Goal: Task Accomplishment & Management: Manage account settings

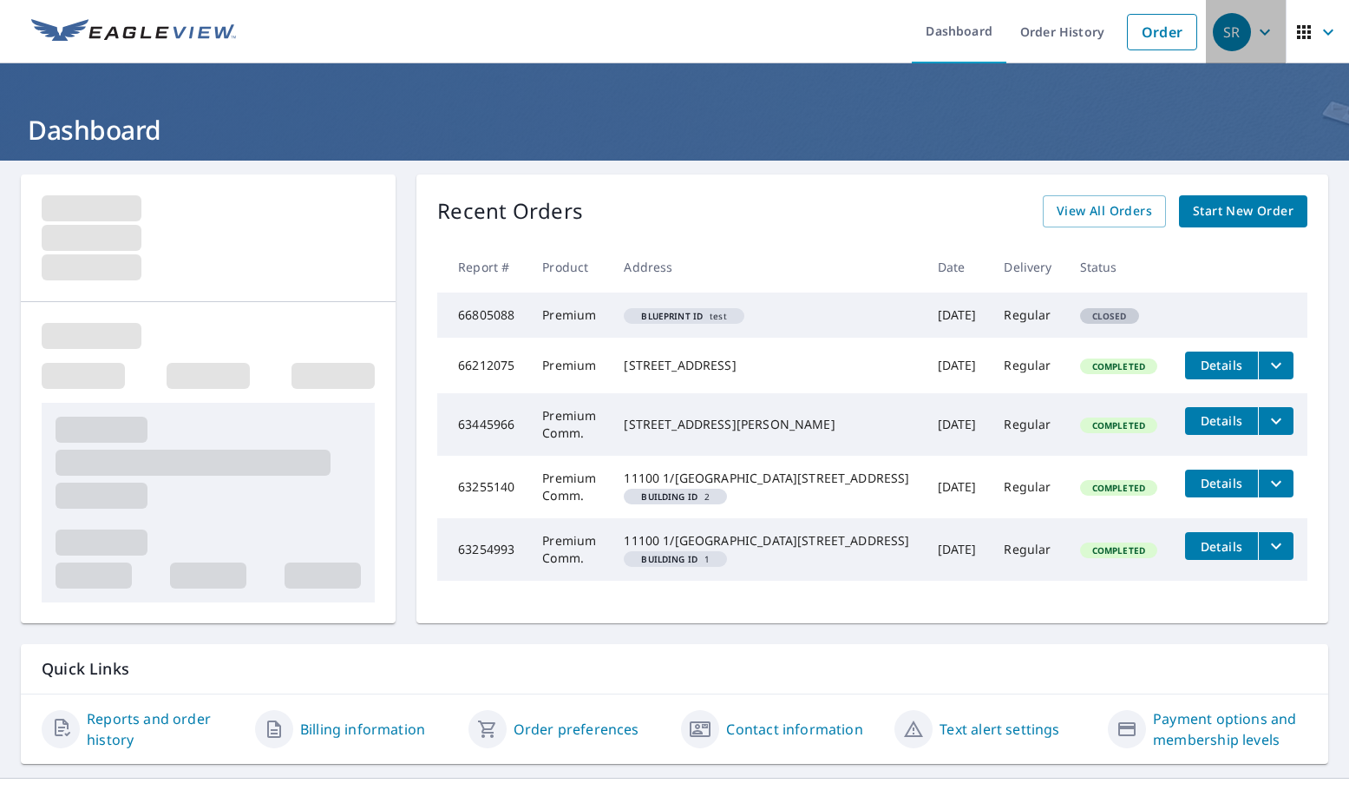
click at [1260, 34] on icon "button" at bounding box center [1265, 32] width 10 height 6
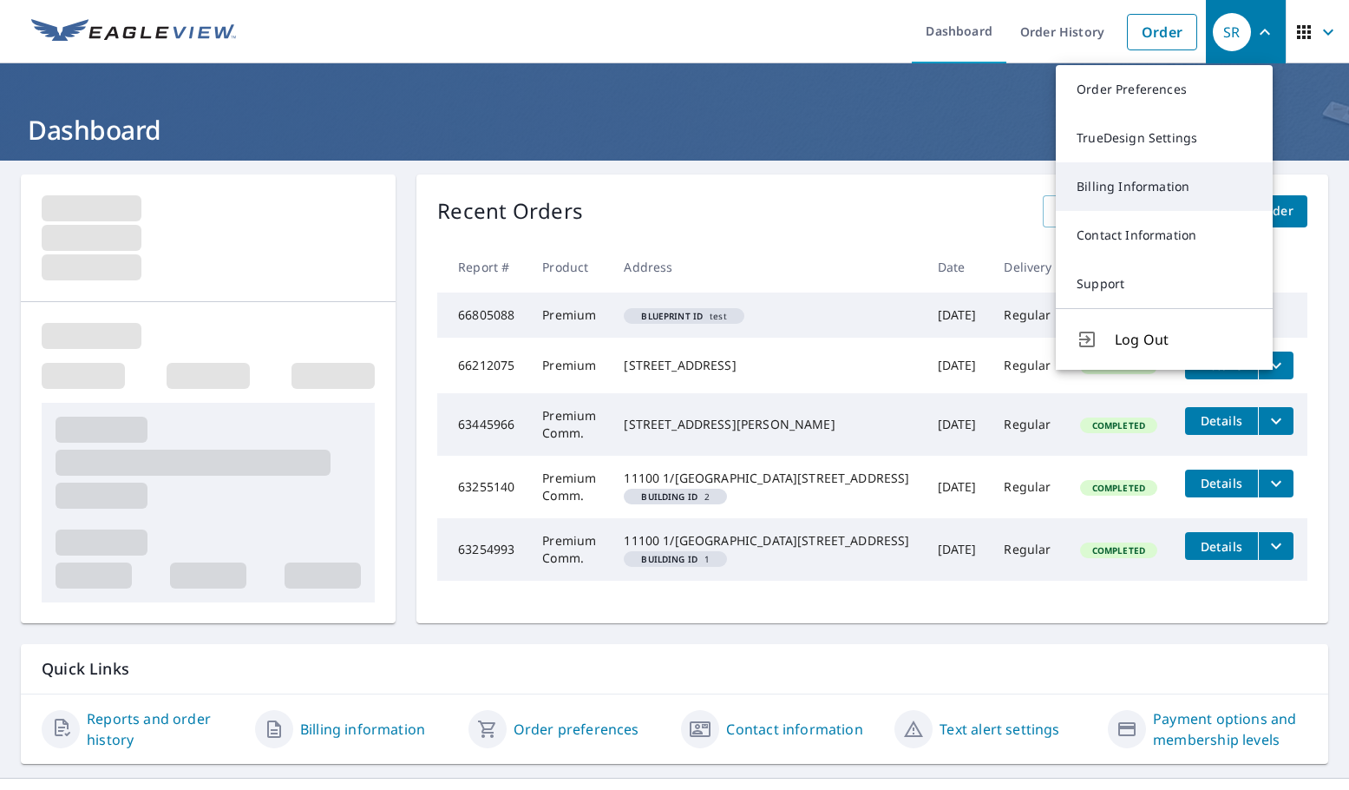
click at [1179, 180] on link "Billing Information" at bounding box center [1164, 186] width 217 height 49
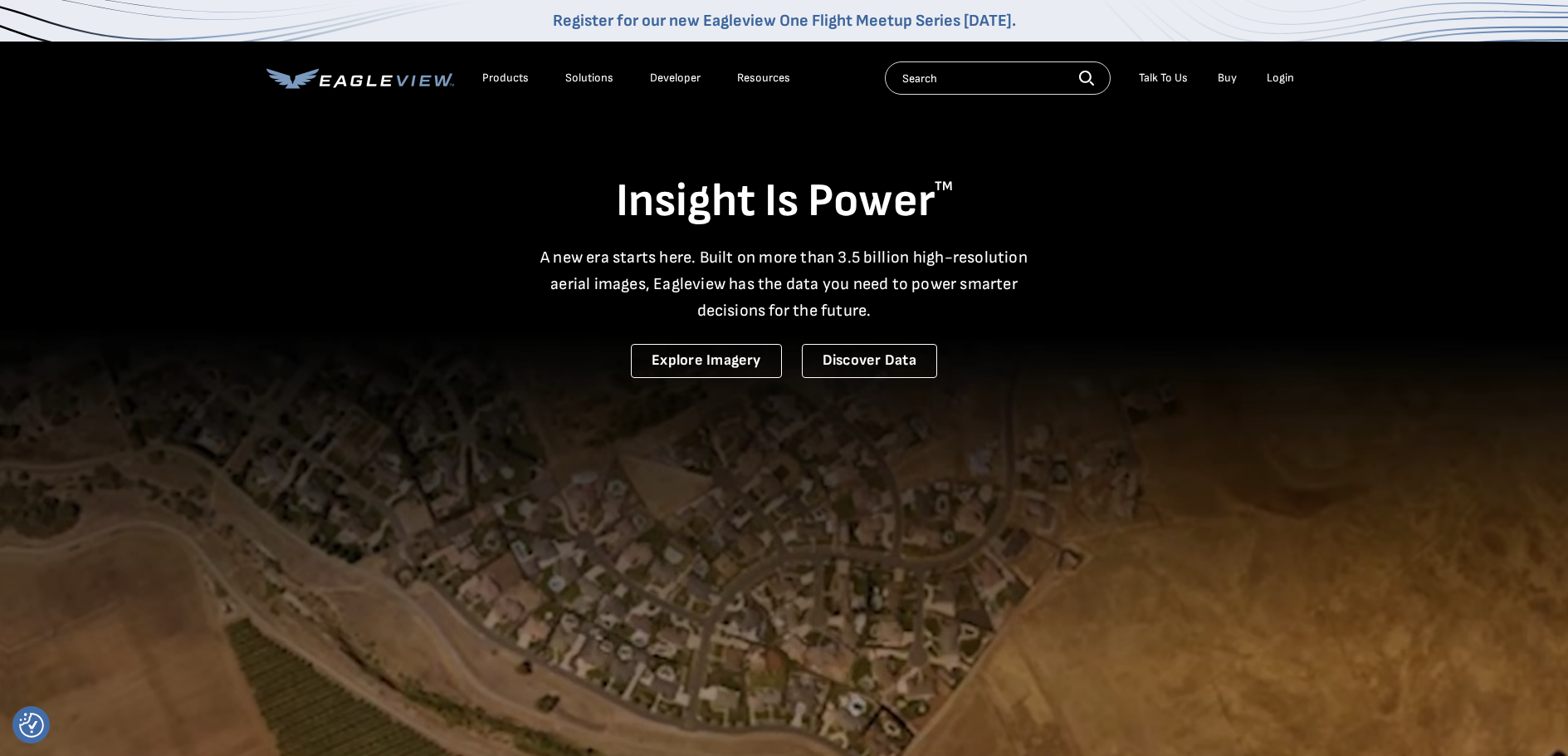
click at [1279, 78] on div "Login" at bounding box center [1280, 78] width 28 height 15
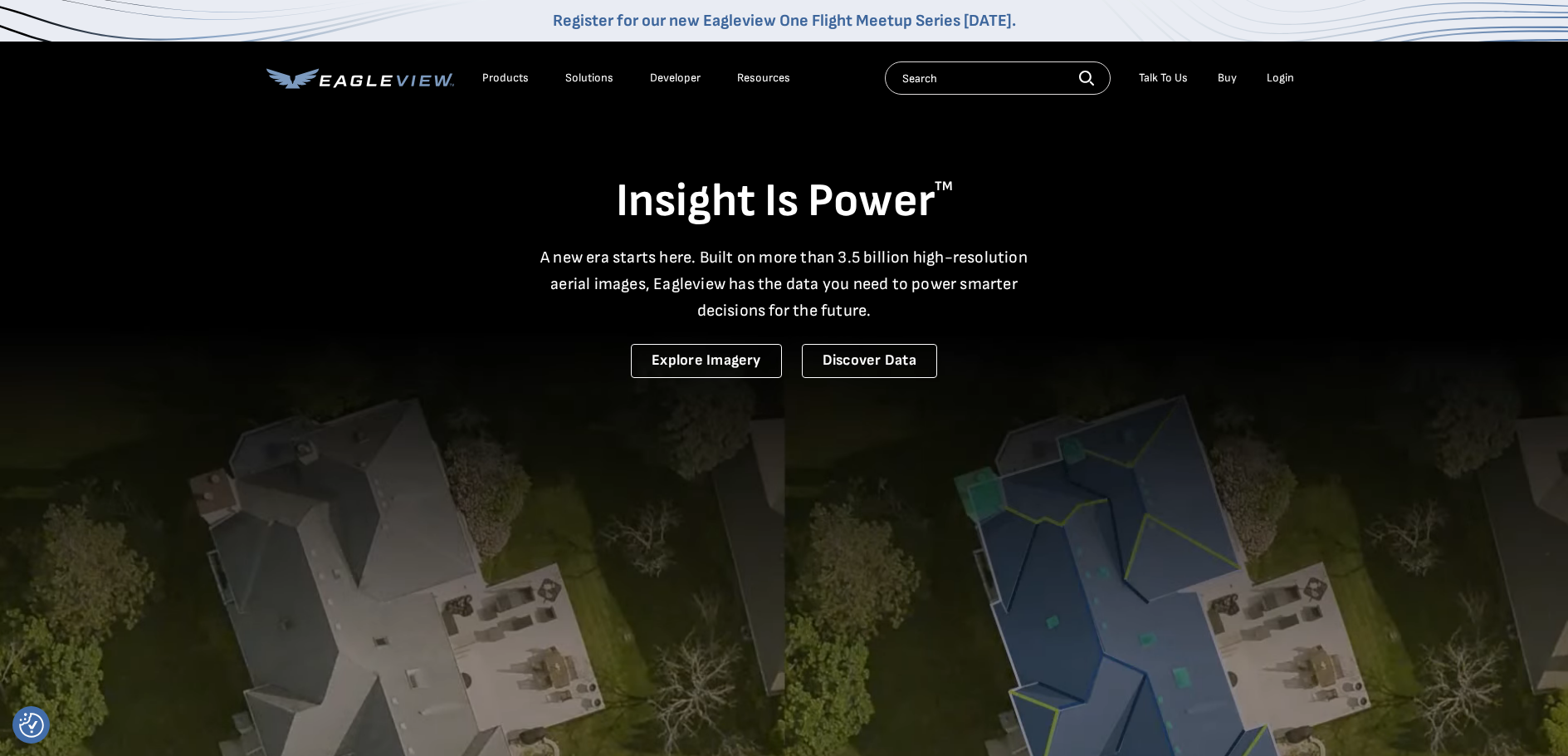
click at [1279, 75] on div "Login" at bounding box center [1280, 78] width 28 height 15
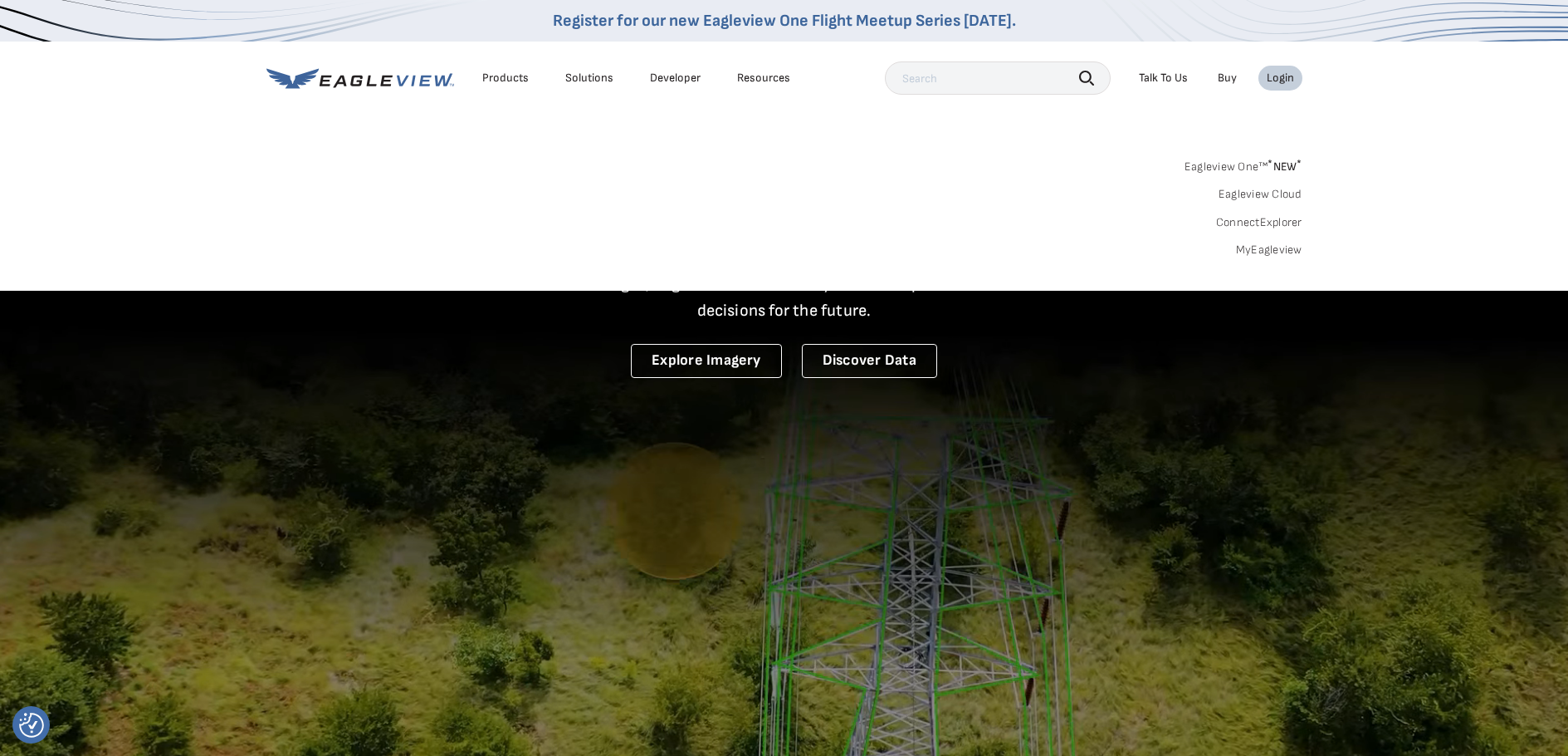
click at [1281, 254] on link "MyEagleview" at bounding box center [1269, 250] width 66 height 15
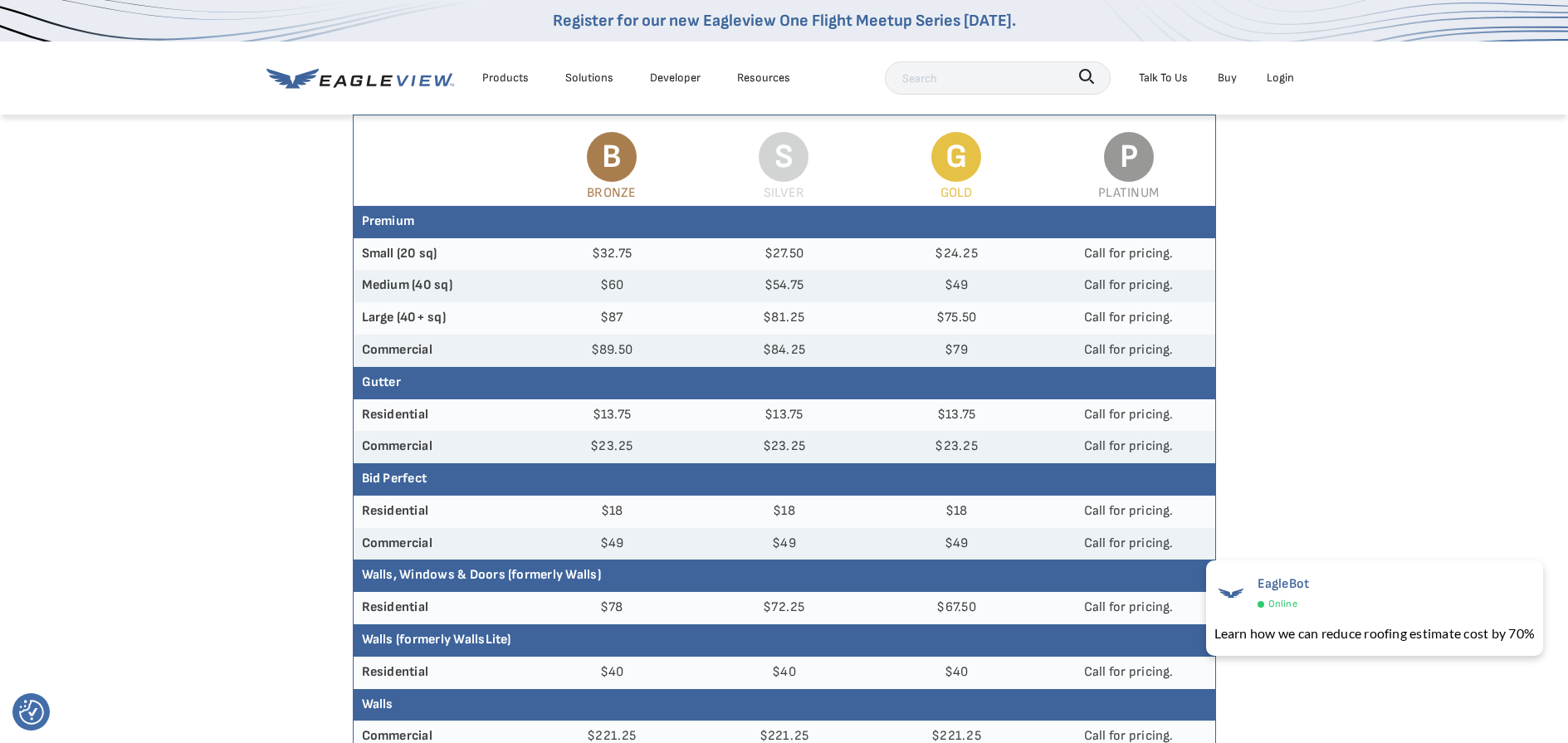
scroll to position [249, 0]
